Goal: Browse casually

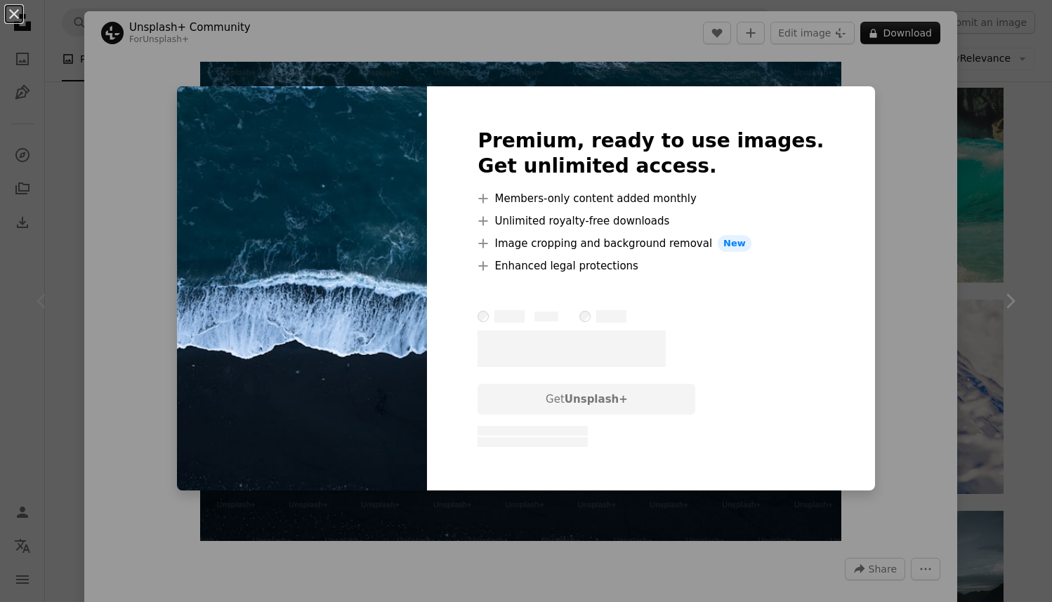
scroll to position [0, 1725]
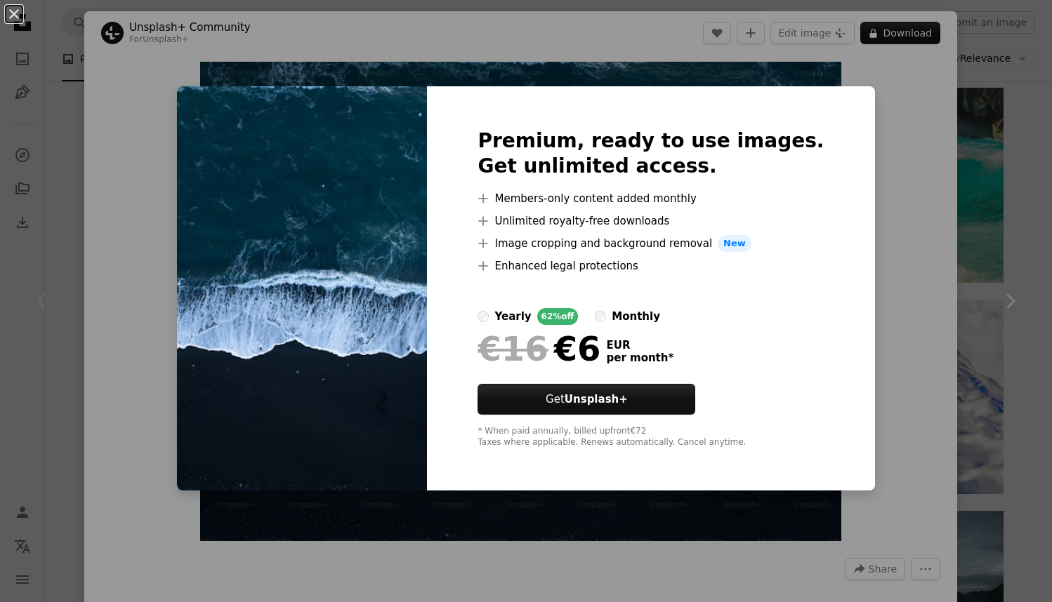
click at [645, 319] on div "monthly" at bounding box center [636, 316] width 48 height 17
click at [1048, 75] on div "An X shape Premium, ready to use images. Get unlimited access. A plus sign Memb…" at bounding box center [526, 301] width 1052 height 602
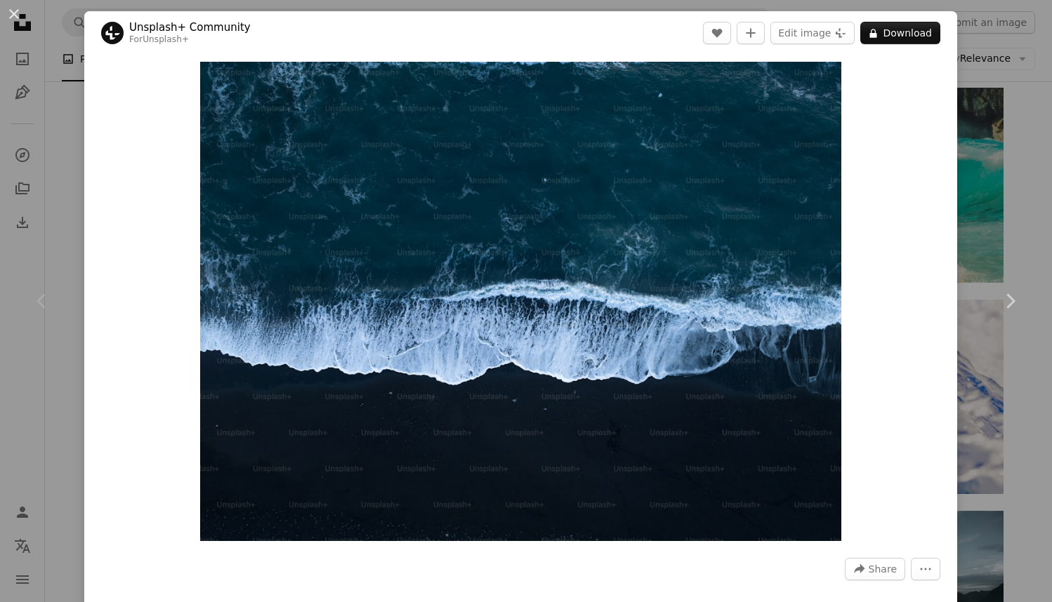
click at [1005, 90] on div "An X shape Chevron left Chevron right Unsplash+ Community For Unsplash+ A heart…" at bounding box center [526, 301] width 1052 height 602
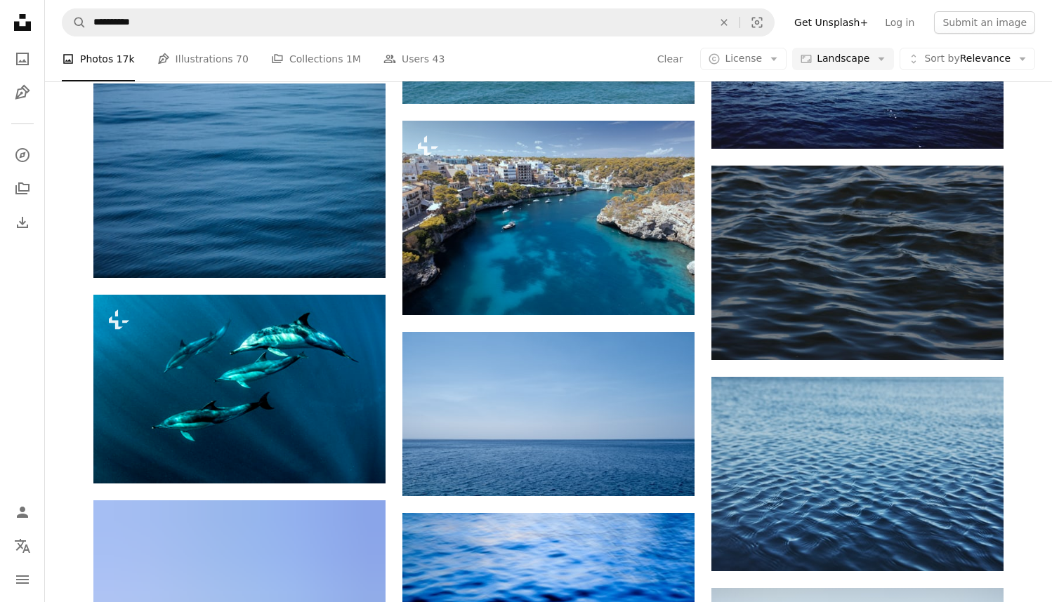
scroll to position [5779, 0]
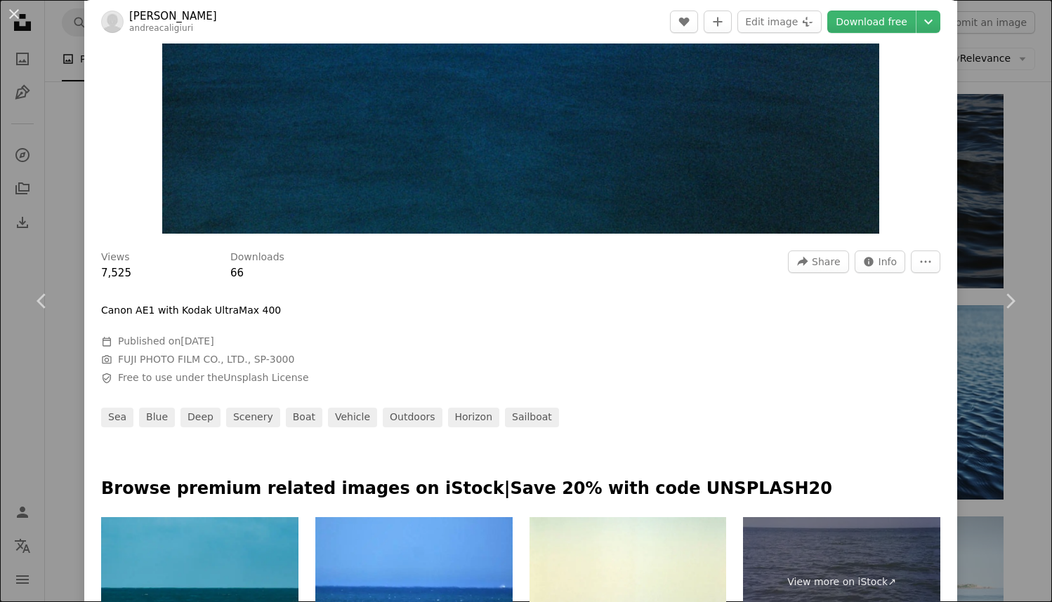
scroll to position [643, 0]
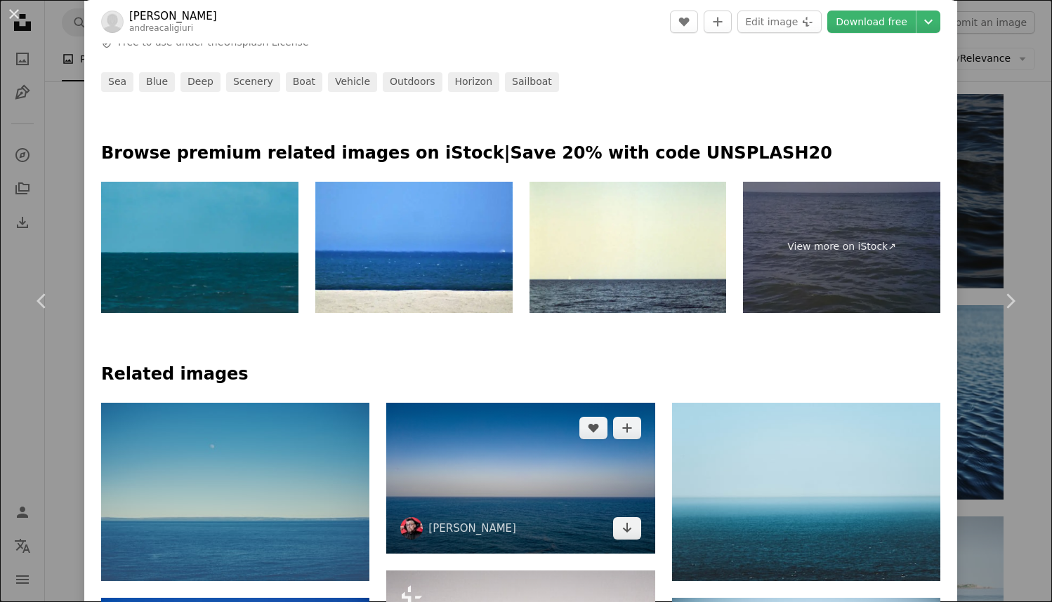
click at [600, 403] on img at bounding box center [520, 478] width 268 height 151
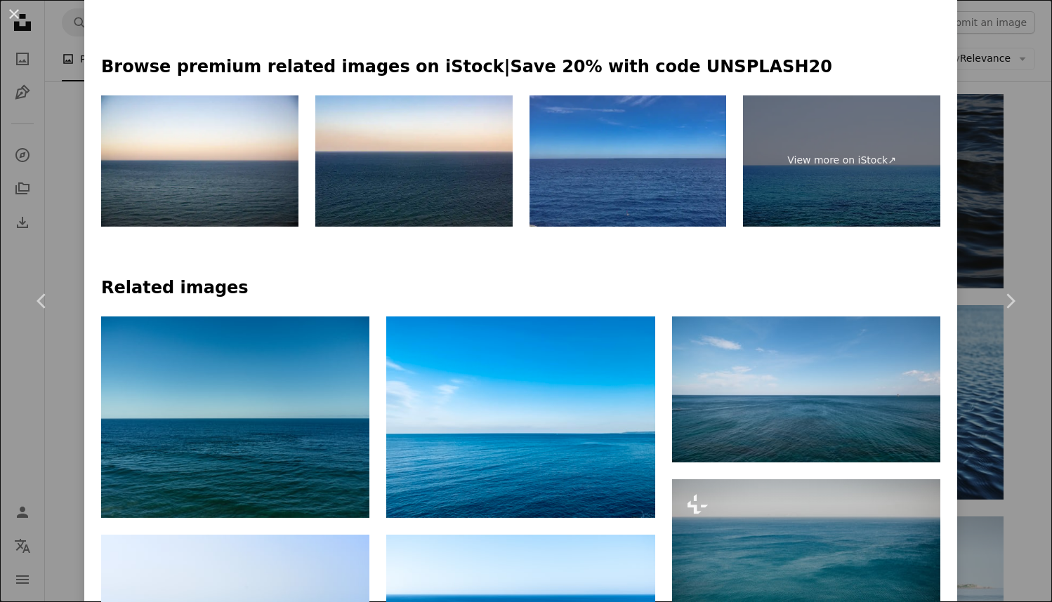
scroll to position [1051, 0]
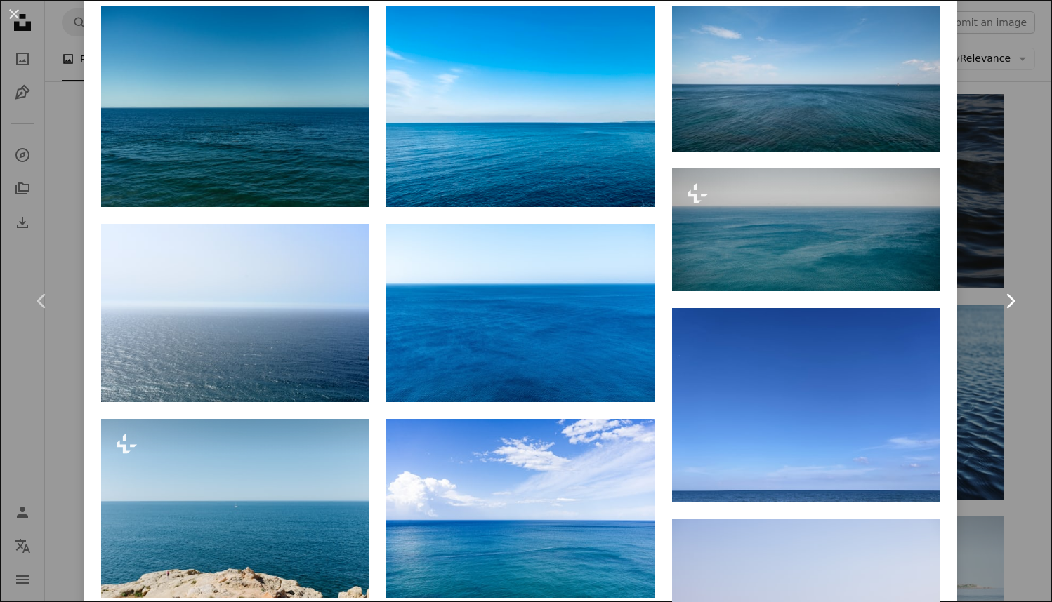
click at [1026, 350] on link "Chevron right" at bounding box center [1010, 301] width 84 height 135
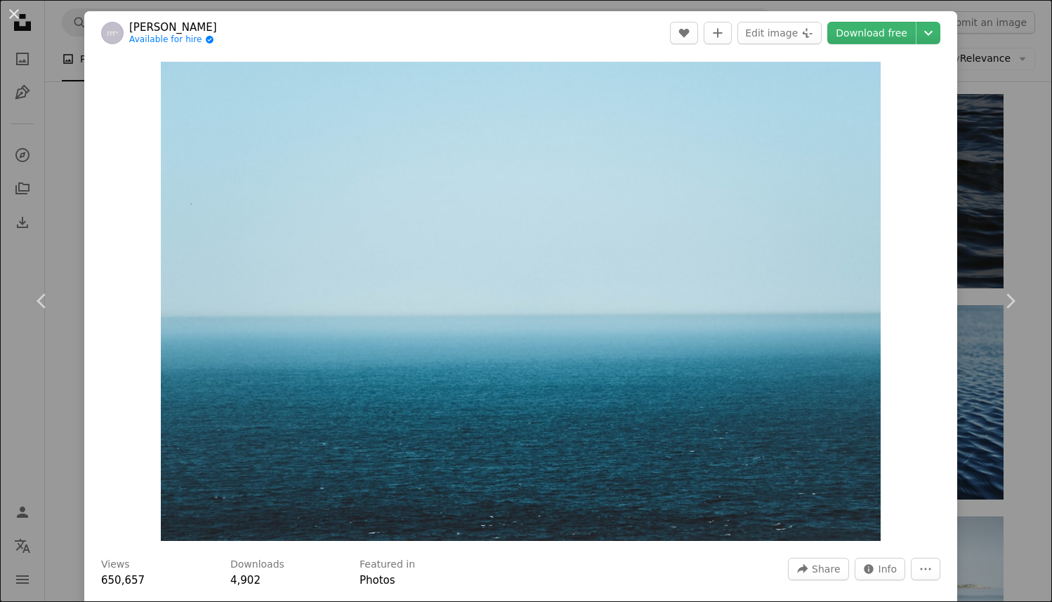
click at [991, 120] on div "An X shape Chevron left Chevron right [PERSON_NAME] Available for hire A checkm…" at bounding box center [526, 301] width 1052 height 602
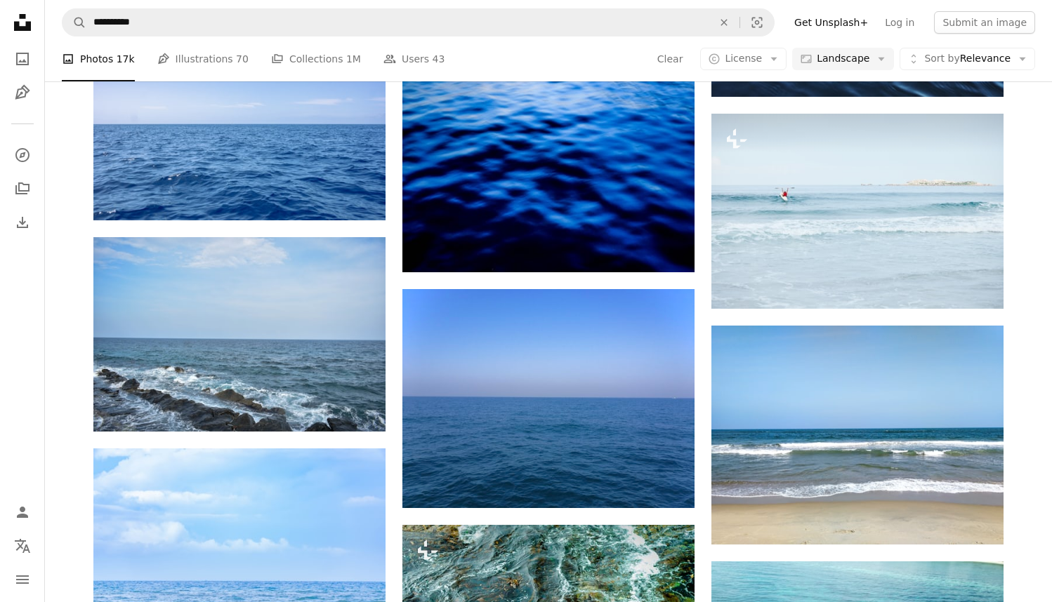
scroll to position [6480, 0]
